Goal: Transaction & Acquisition: Subscribe to service/newsletter

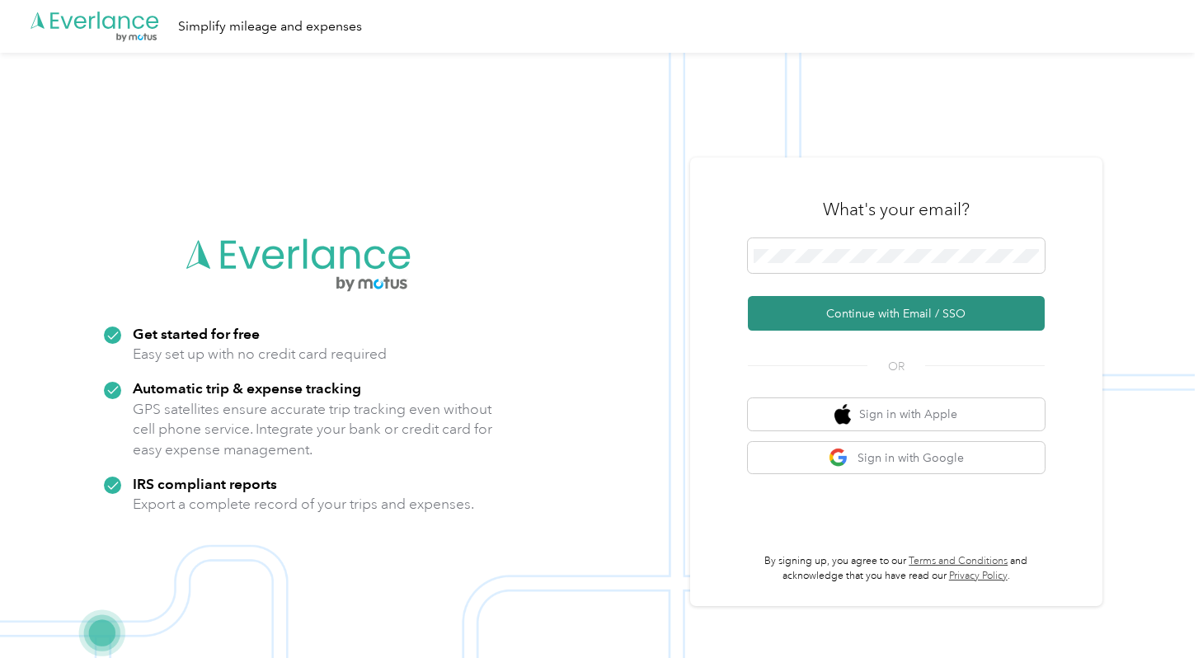
click at [876, 315] on button "Continue with Email / SSO" at bounding box center [896, 313] width 297 height 35
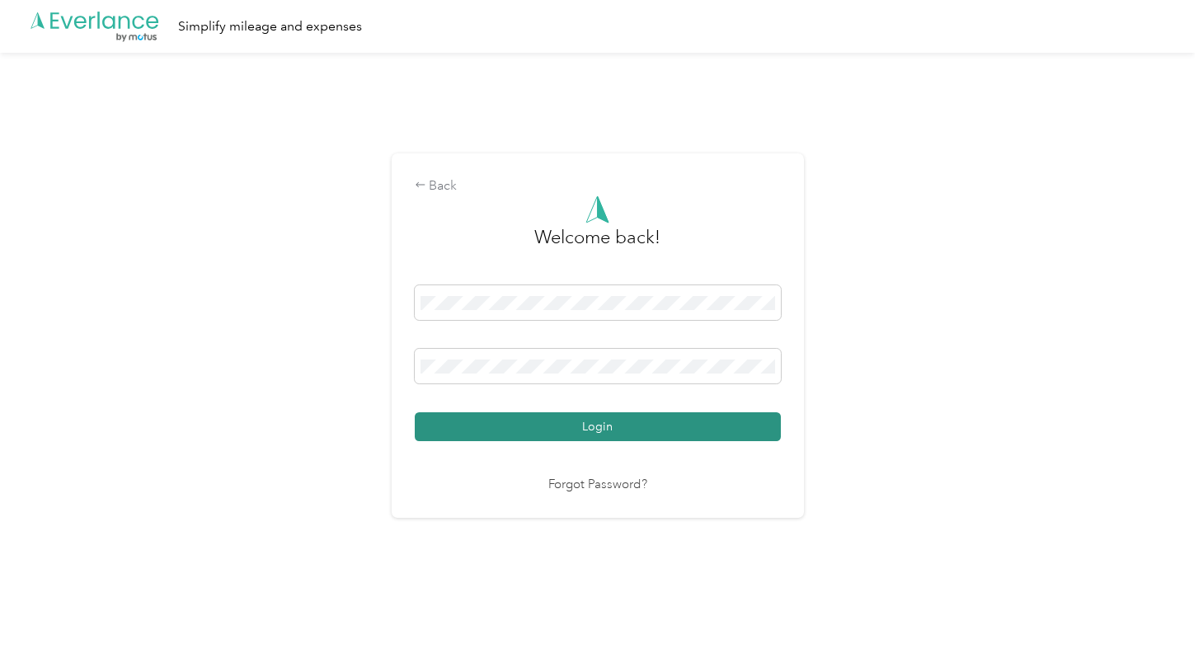
click at [576, 422] on button "Login" at bounding box center [598, 426] width 366 height 29
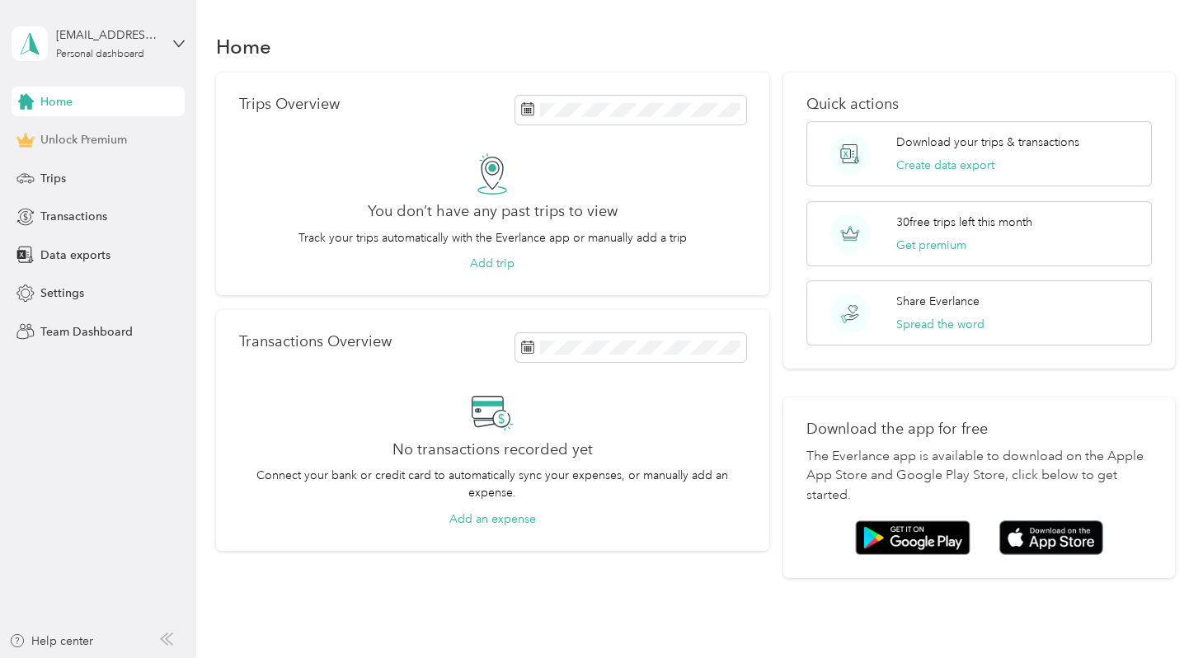
click at [91, 137] on span "Unlock Premium" at bounding box center [83, 139] width 87 height 17
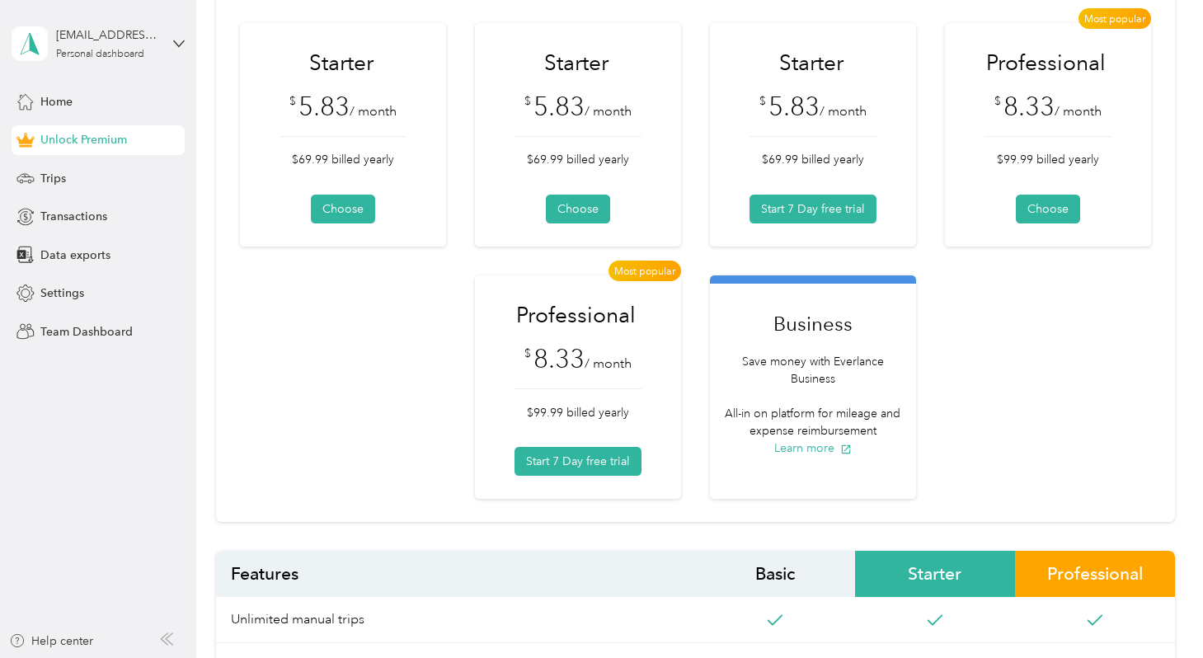
scroll to position [181, 0]
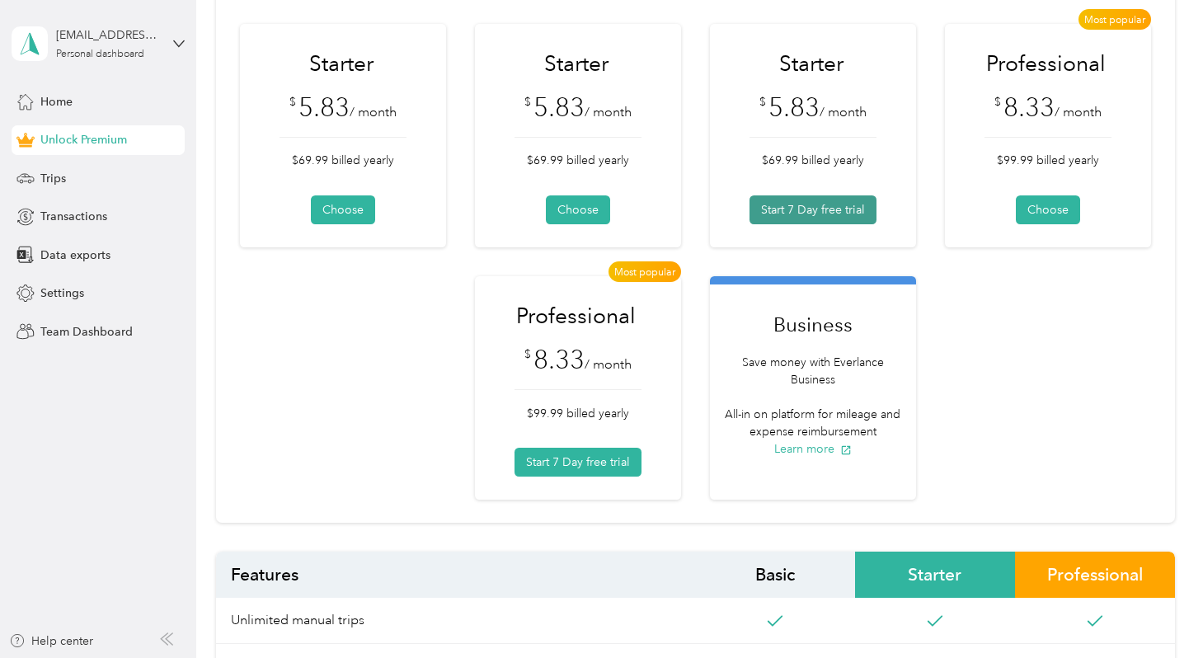
click at [877, 206] on button "Start 7 Day free trial" at bounding box center [813, 209] width 127 height 29
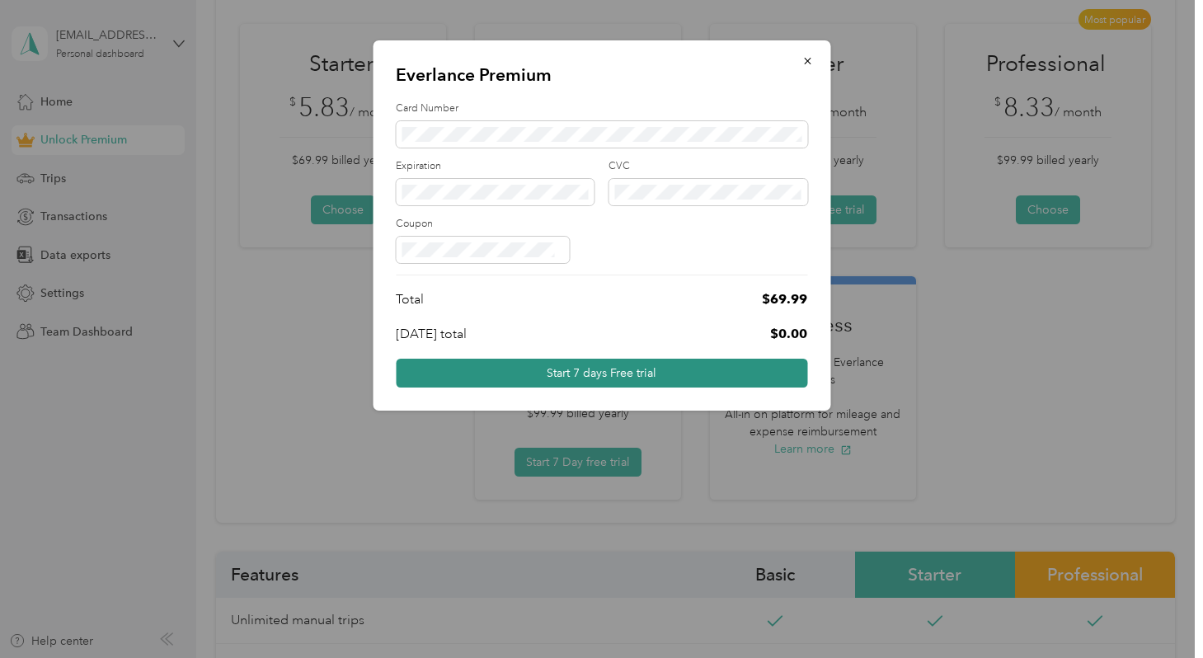
click at [548, 365] on button "Start 7 days Free trial" at bounding box center [601, 373] width 411 height 29
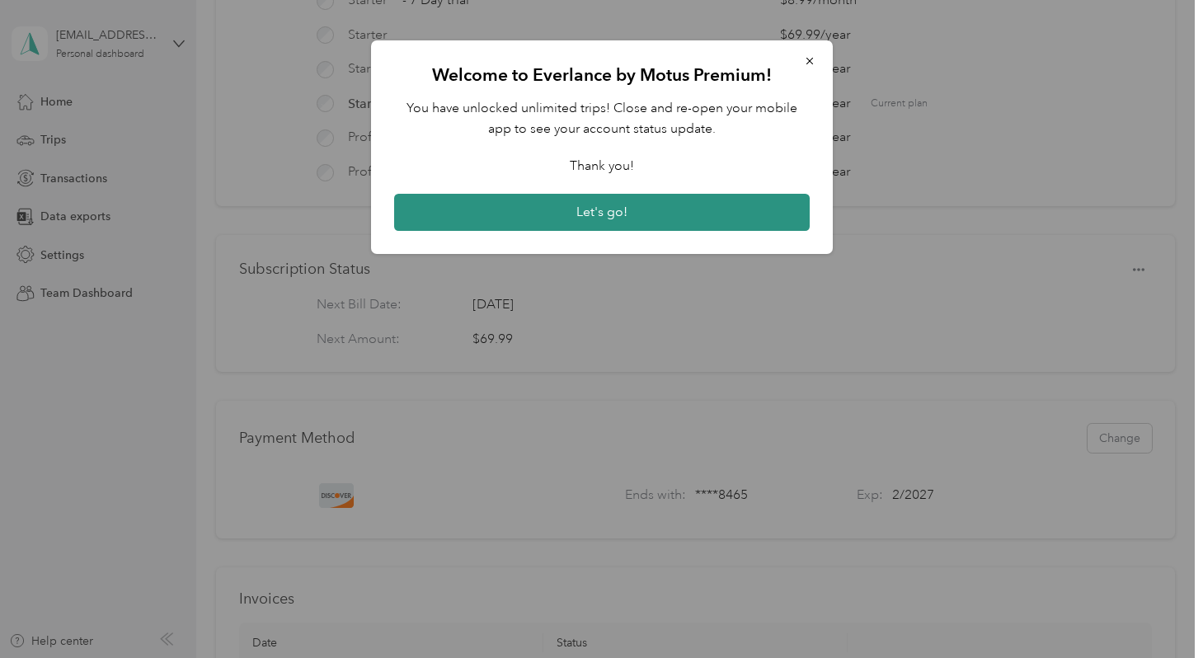
click at [641, 210] on button "Let's go!" at bounding box center [602, 213] width 416 height 38
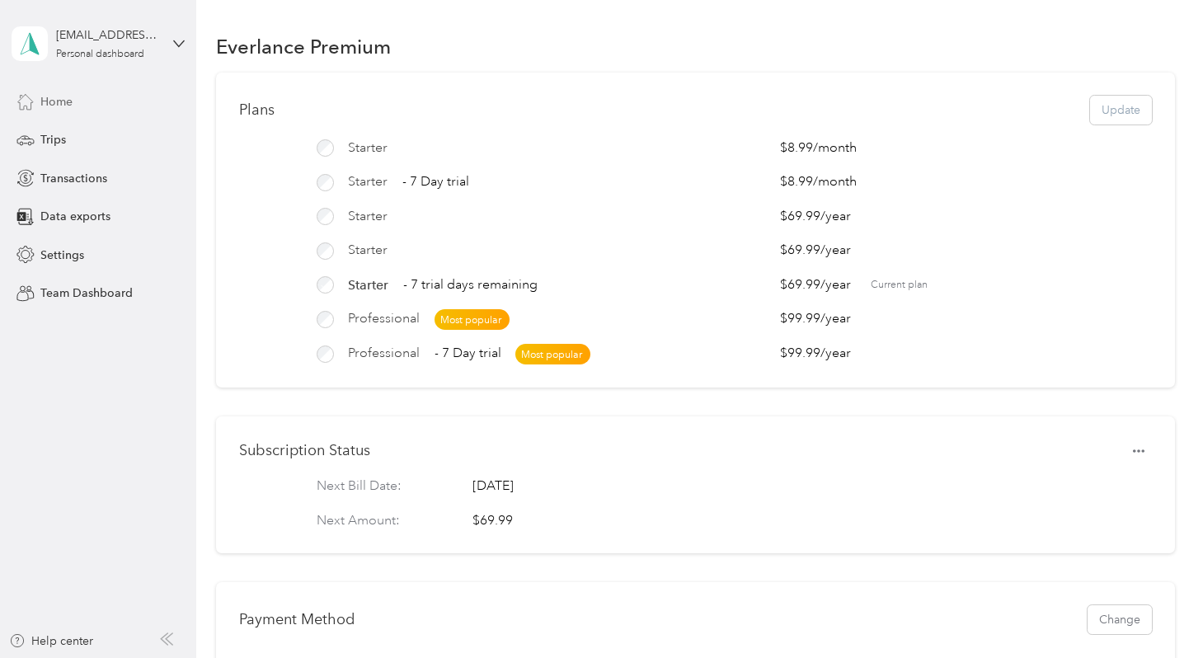
click at [77, 98] on div "Home" at bounding box center [98, 102] width 173 height 30
